Goal: Transaction & Acquisition: Subscribe to service/newsletter

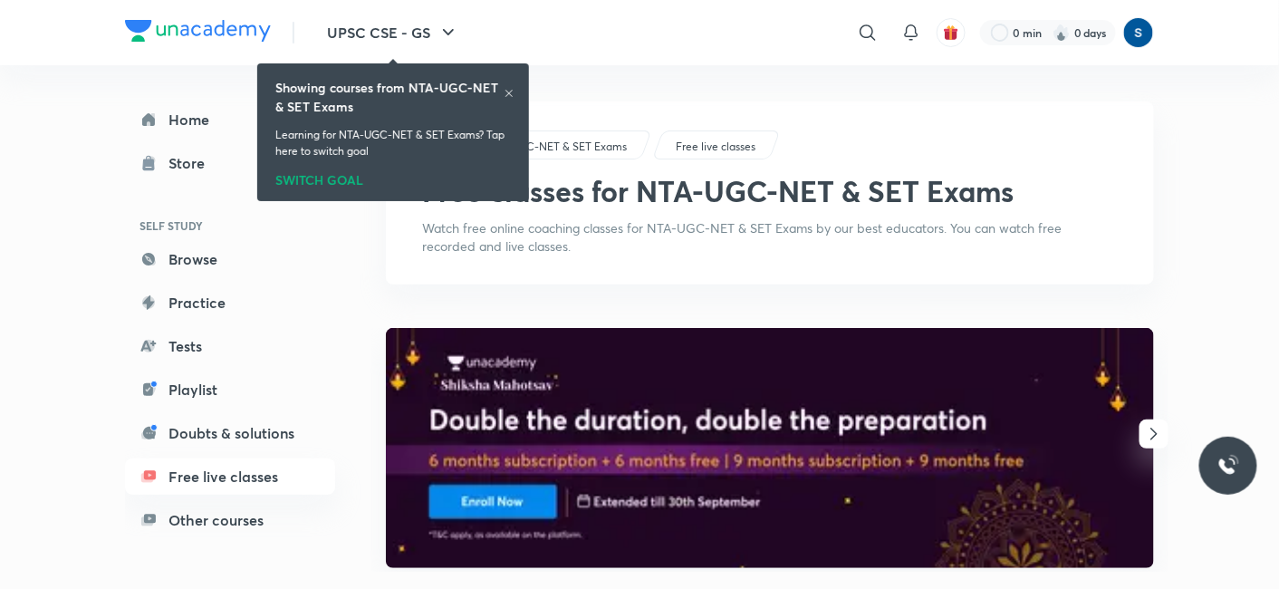
click at [219, 24] on img at bounding box center [198, 31] width 146 height 22
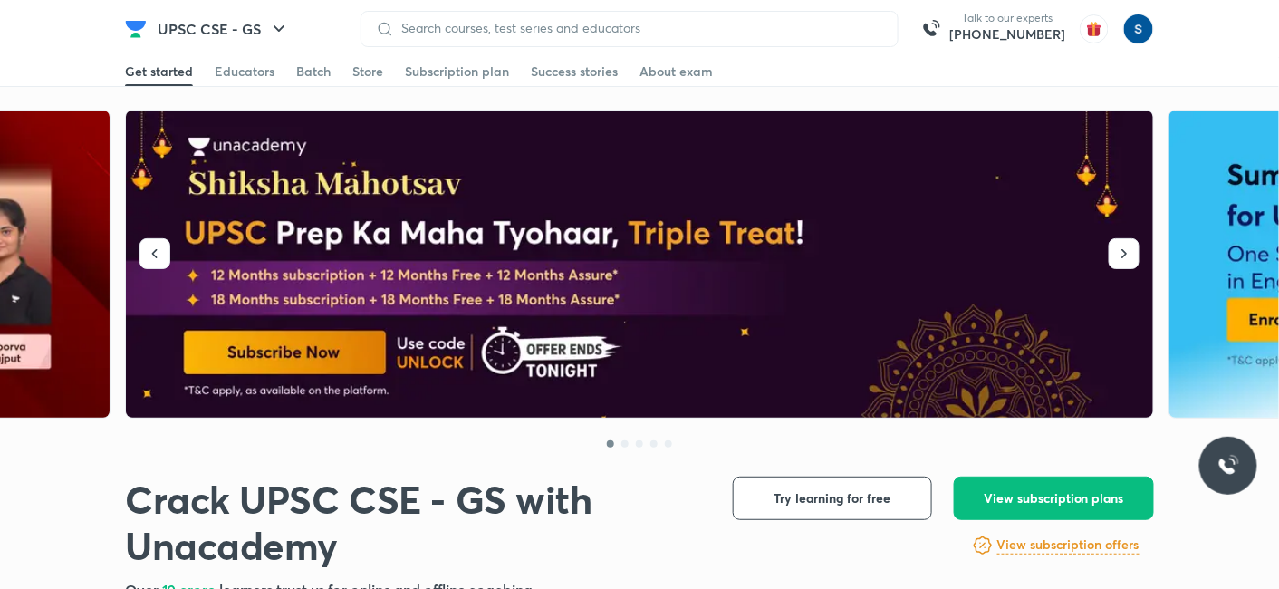
click at [475, 79] on div "Subscription plan" at bounding box center [457, 71] width 104 height 18
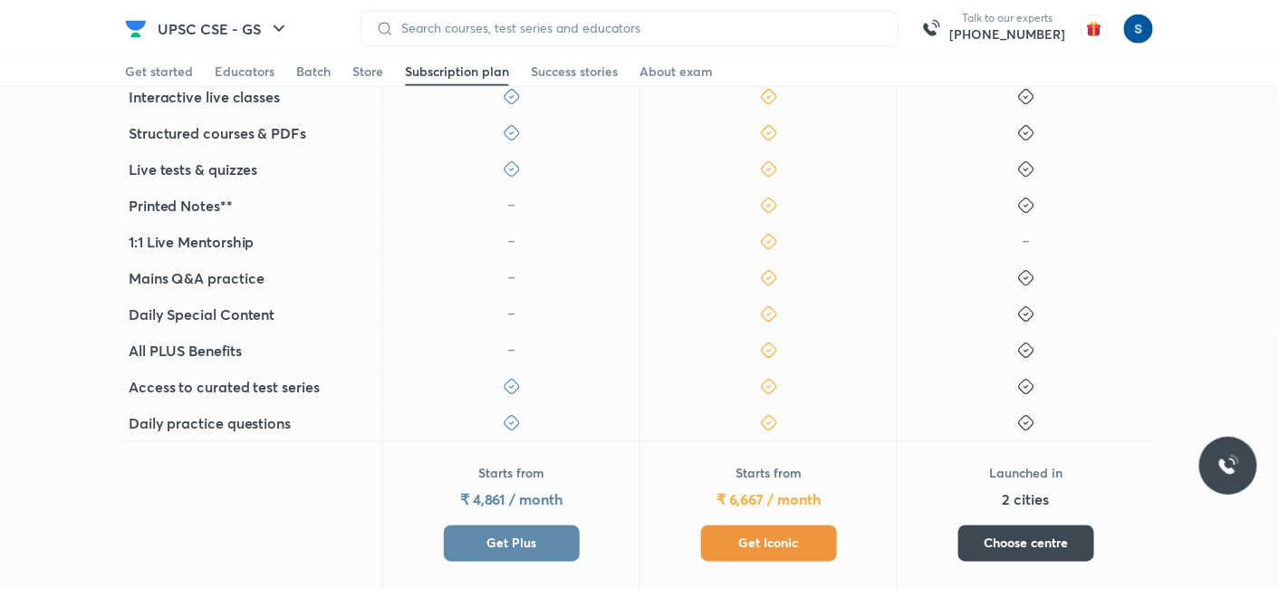
scroll to position [676, 0]
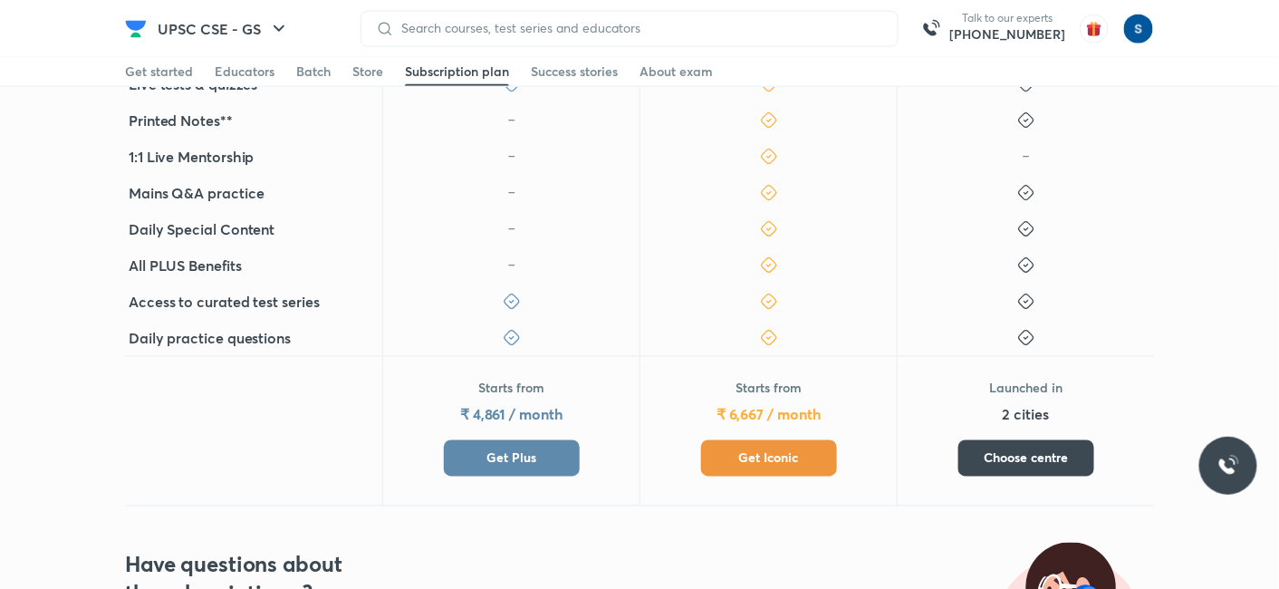
click at [748, 462] on span "Get Iconic" at bounding box center [769, 458] width 60 height 18
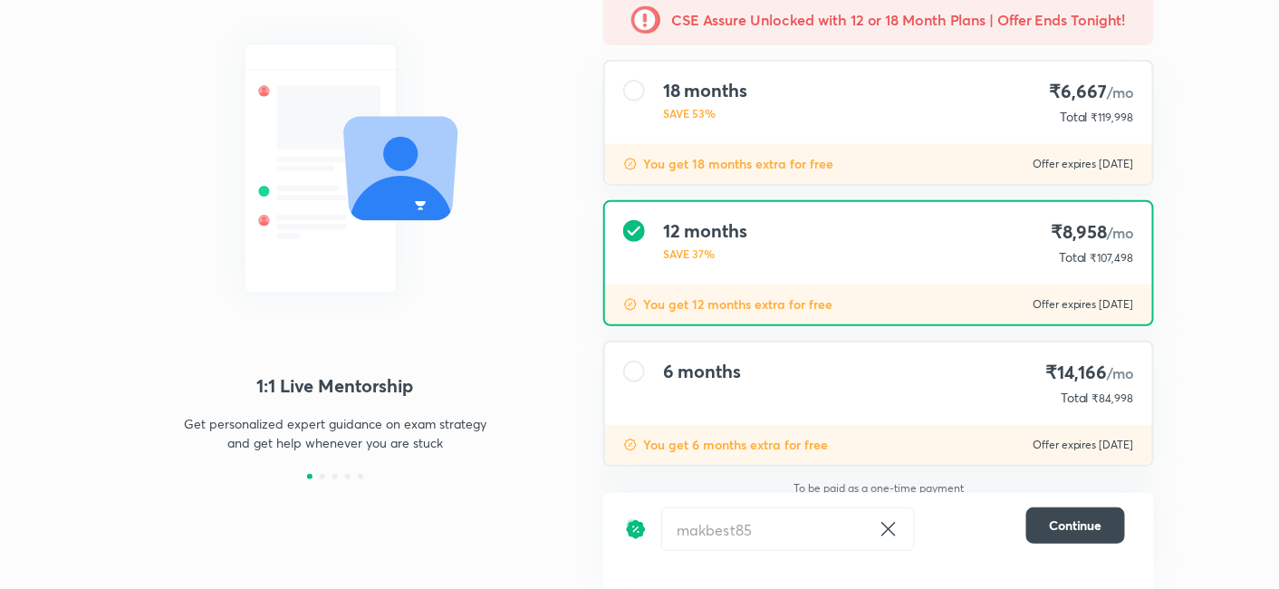
scroll to position [179, 0]
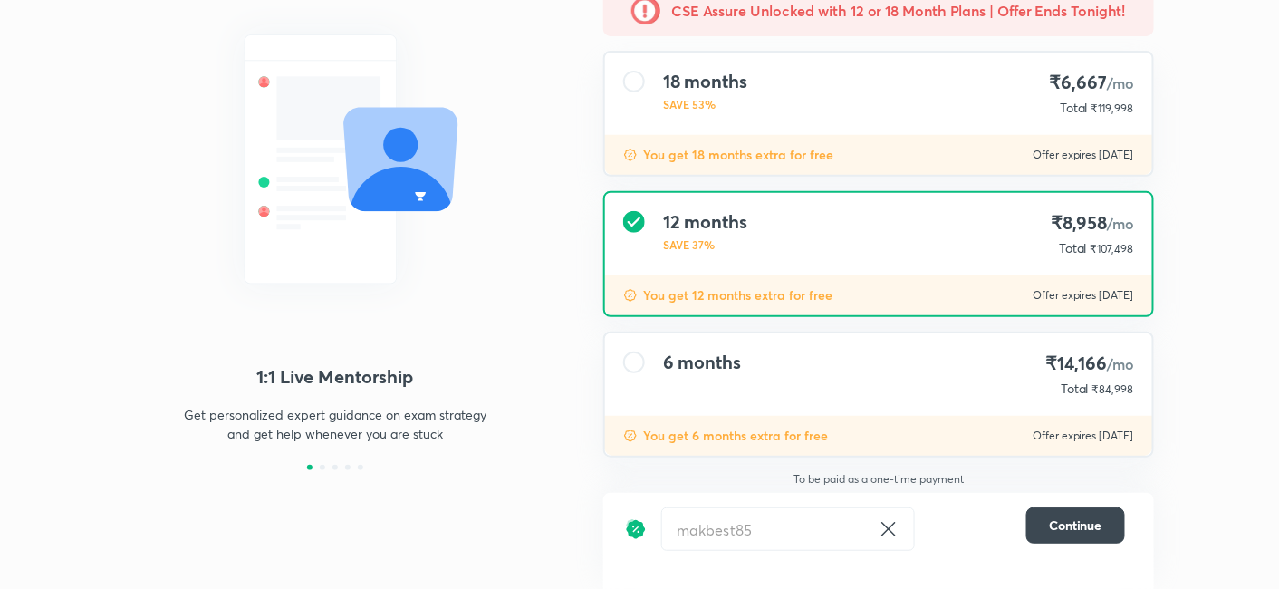
click at [866, 391] on div "6 months ₹14,166 /mo Total ₹84,998" at bounding box center [878, 374] width 547 height 82
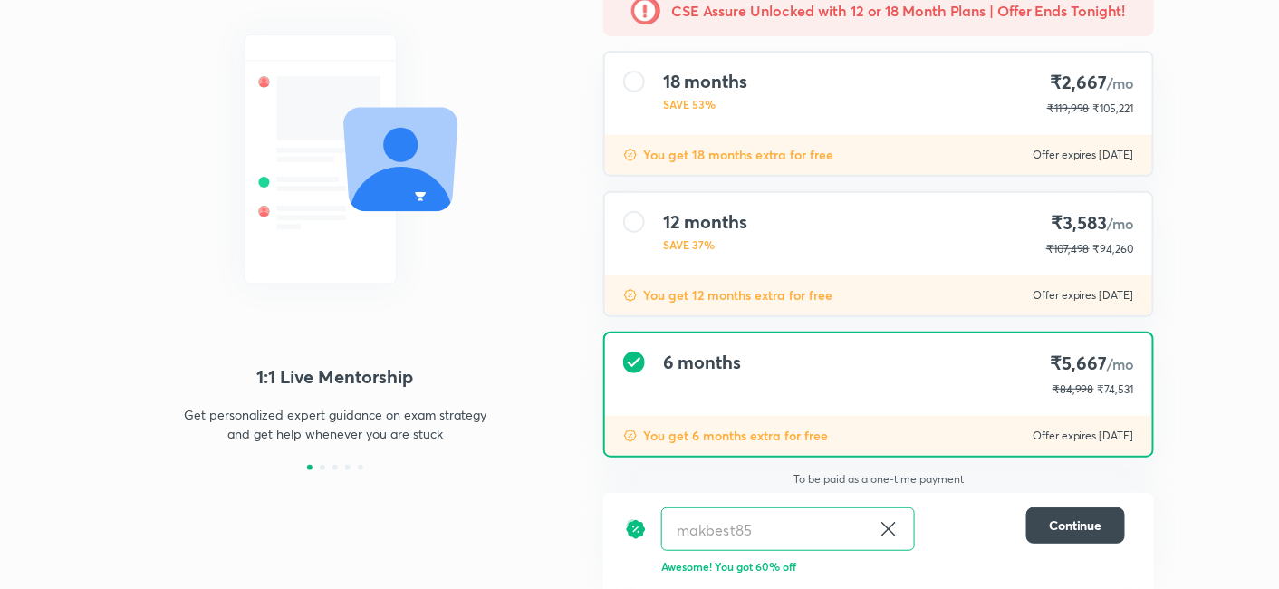
scroll to position [177, 0]
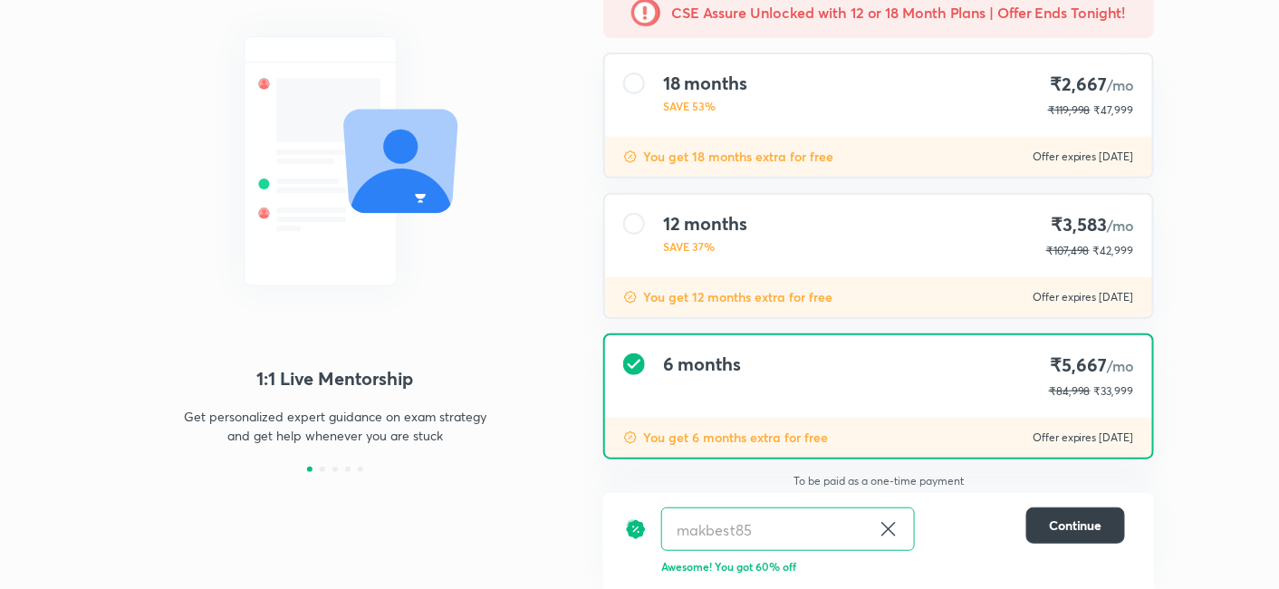
click at [1037, 513] on button "Continue" at bounding box center [1075, 525] width 99 height 36
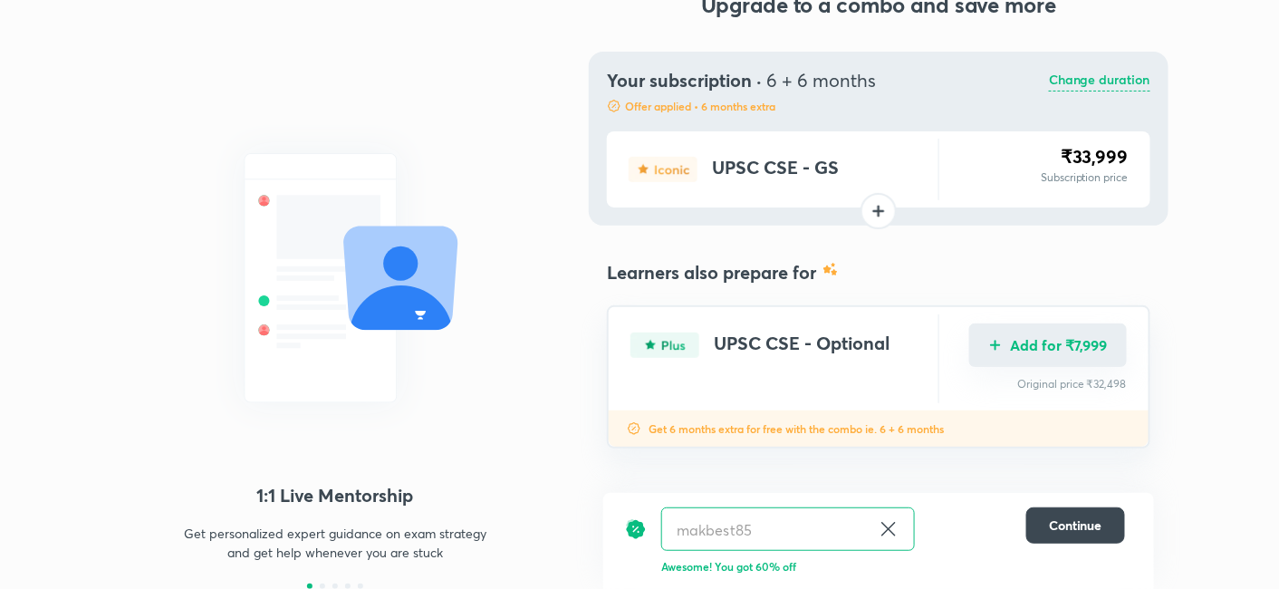
click at [1023, 352] on button "Add for ₹7,999" at bounding box center [1048, 344] width 158 height 43
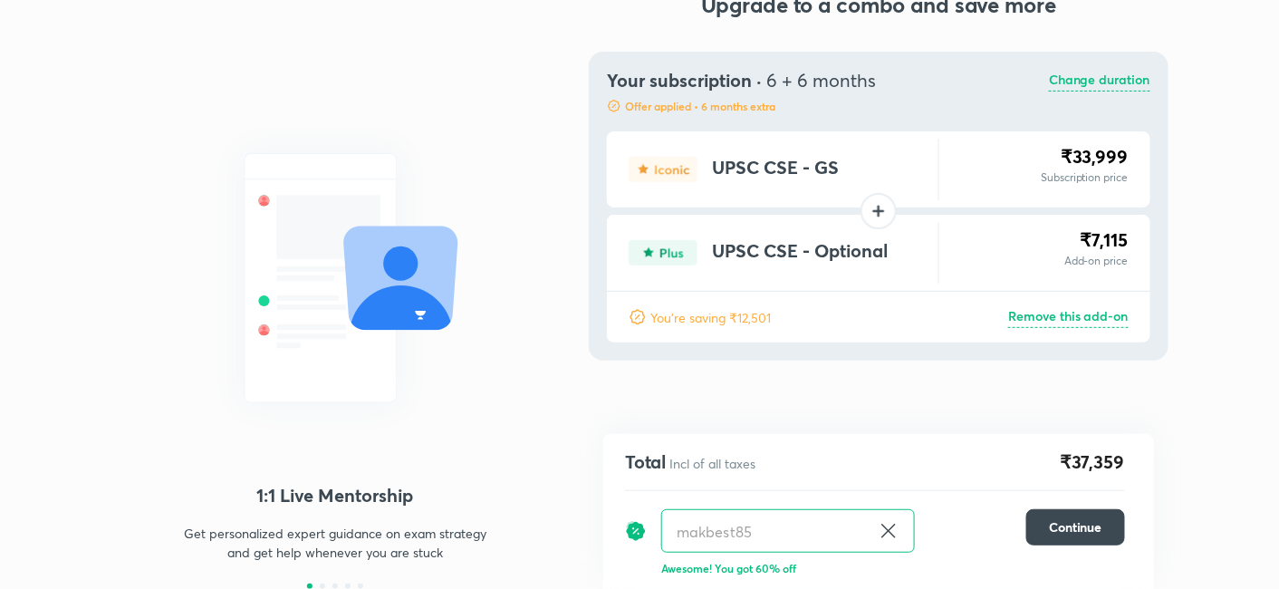
scroll to position [60, 0]
